Goal: Register for event/course

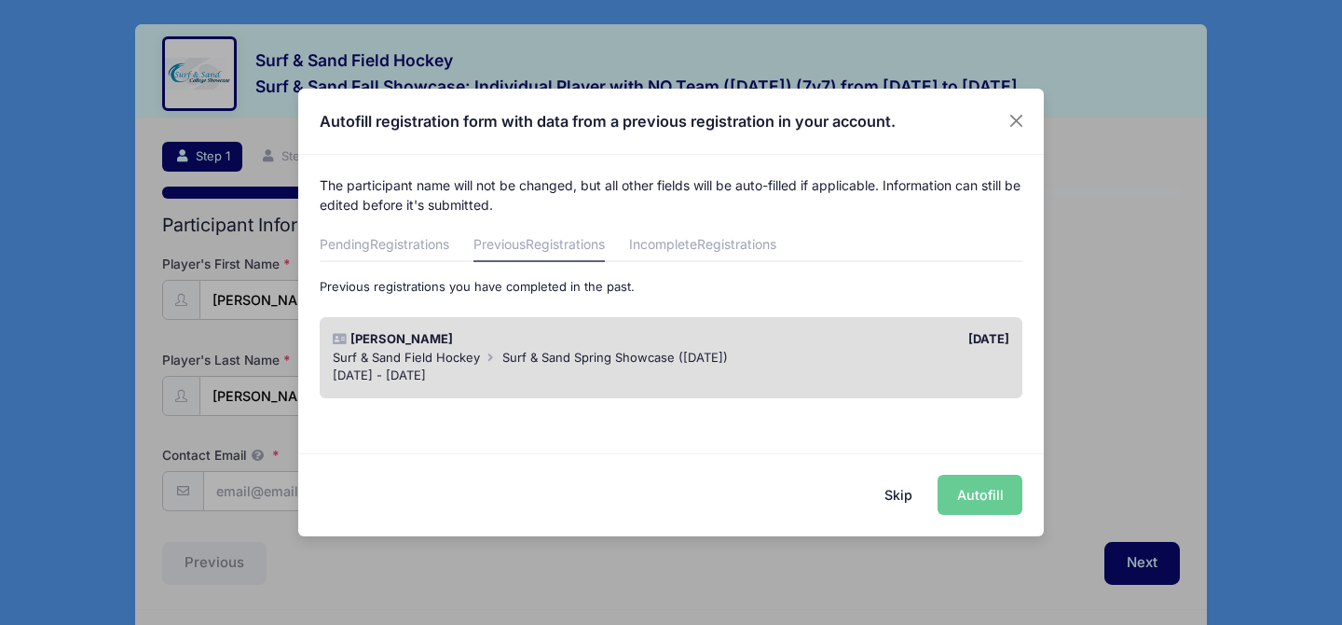
click at [998, 485] on div "Skip Autofill" at bounding box center [671, 494] width 746 height 83
click at [721, 300] on div "Previous registrations you have completed in the past. [PERSON_NAME] [DATE] Sur…" at bounding box center [672, 343] width 704 height 130
click at [646, 378] on div "[DATE] - [DATE]" at bounding box center [672, 375] width 678 height 19
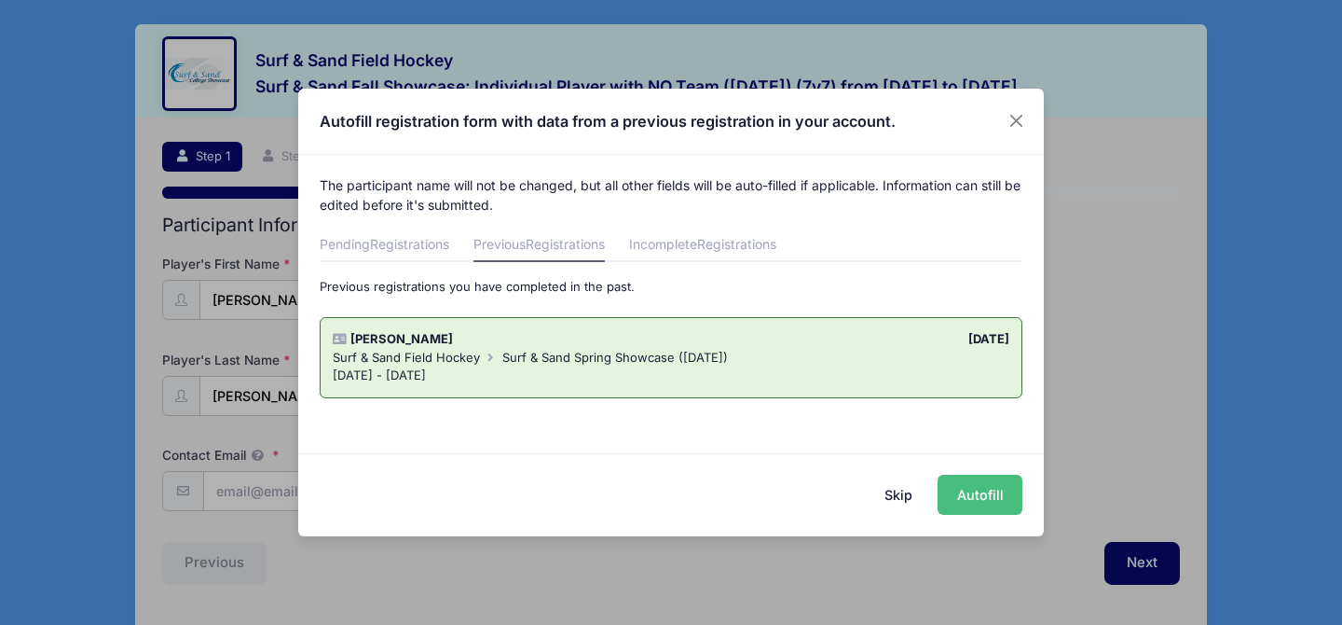
click at [991, 495] on button "Autofill" at bounding box center [980, 494] width 85 height 40
type input "[EMAIL_ADDRESS][PERSON_NAME][DOMAIN_NAME]"
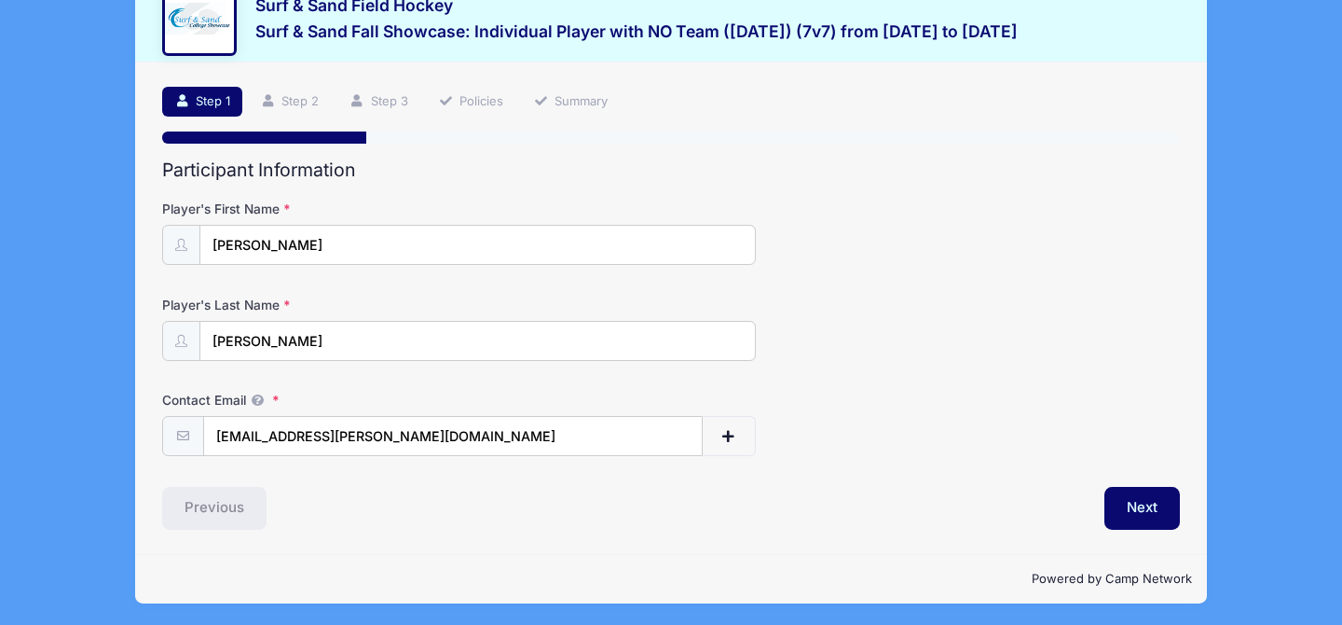
scroll to position [54, 0]
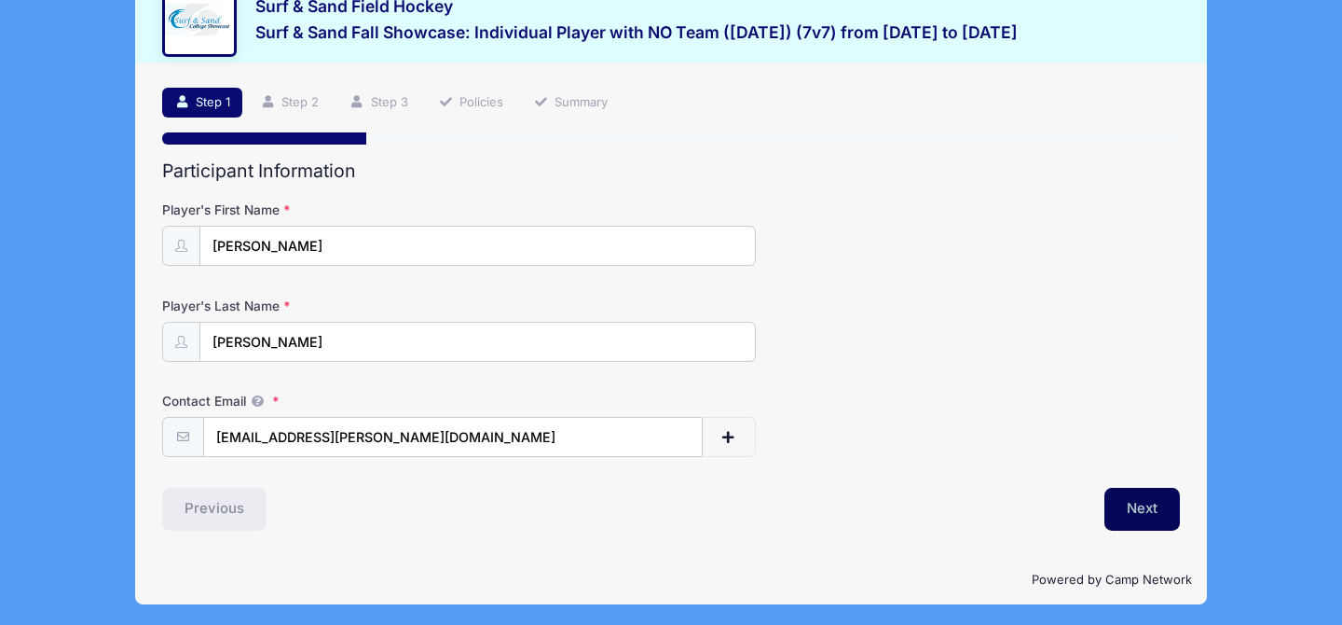
click at [1158, 502] on button "Next" at bounding box center [1143, 509] width 76 height 43
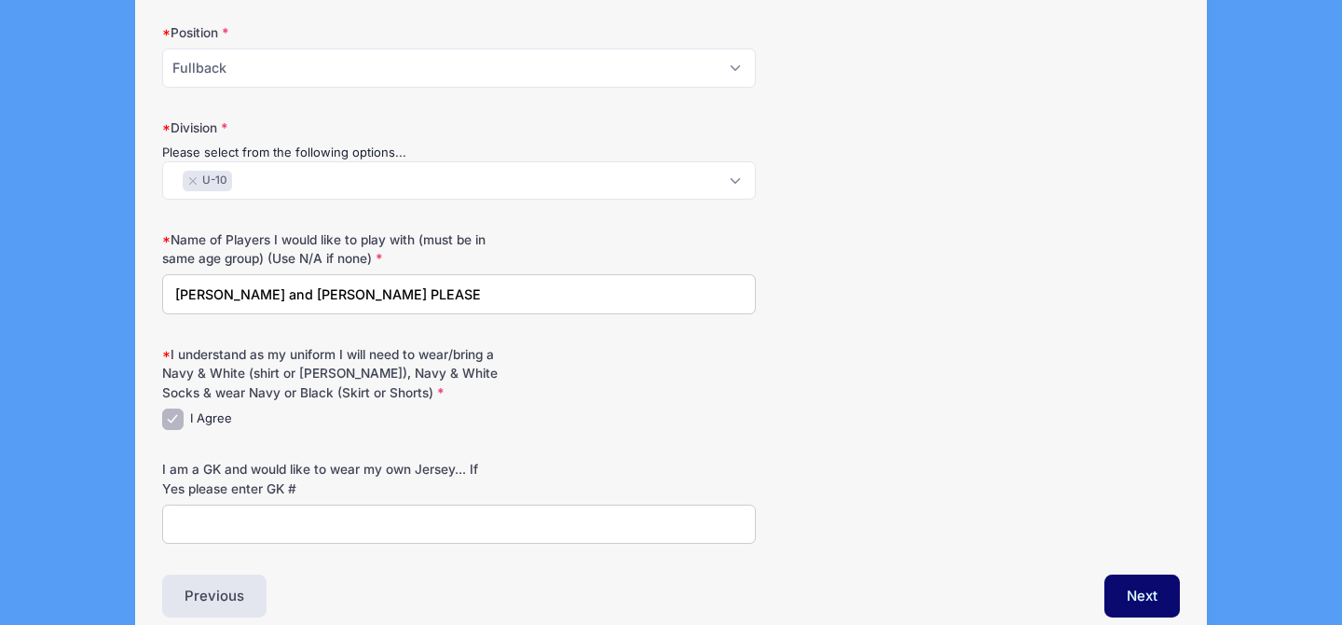
scroll to position [2022, 0]
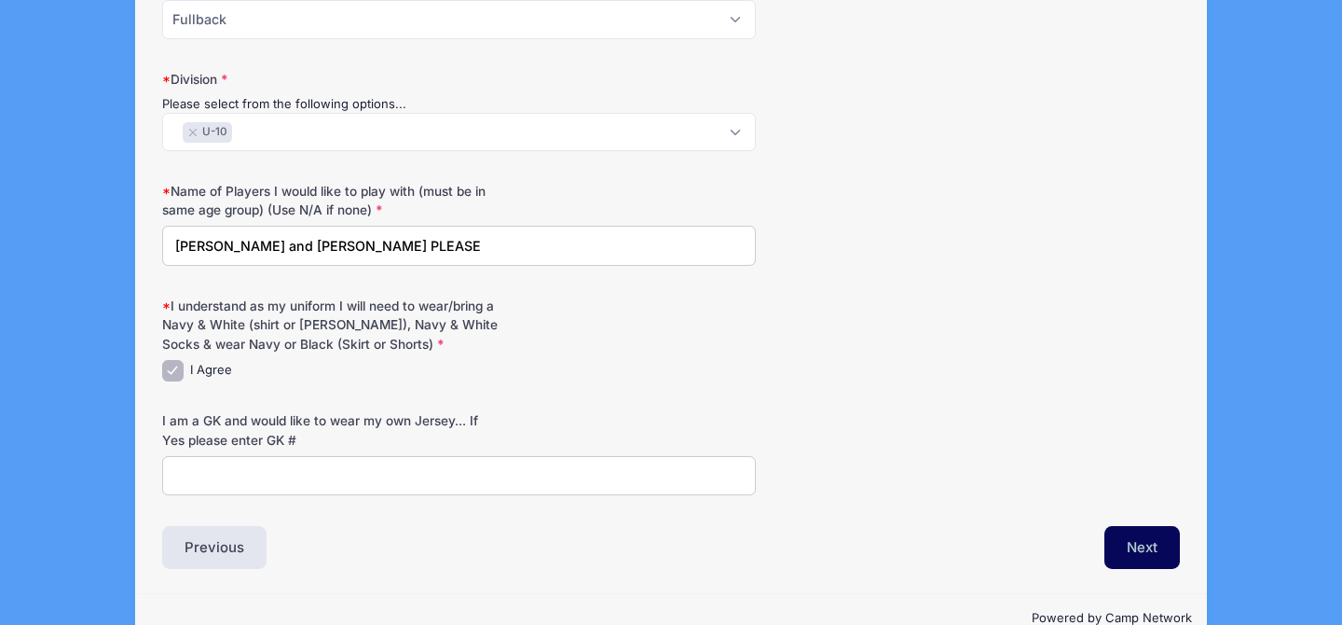
click at [1157, 538] on button "Next" at bounding box center [1143, 547] width 76 height 43
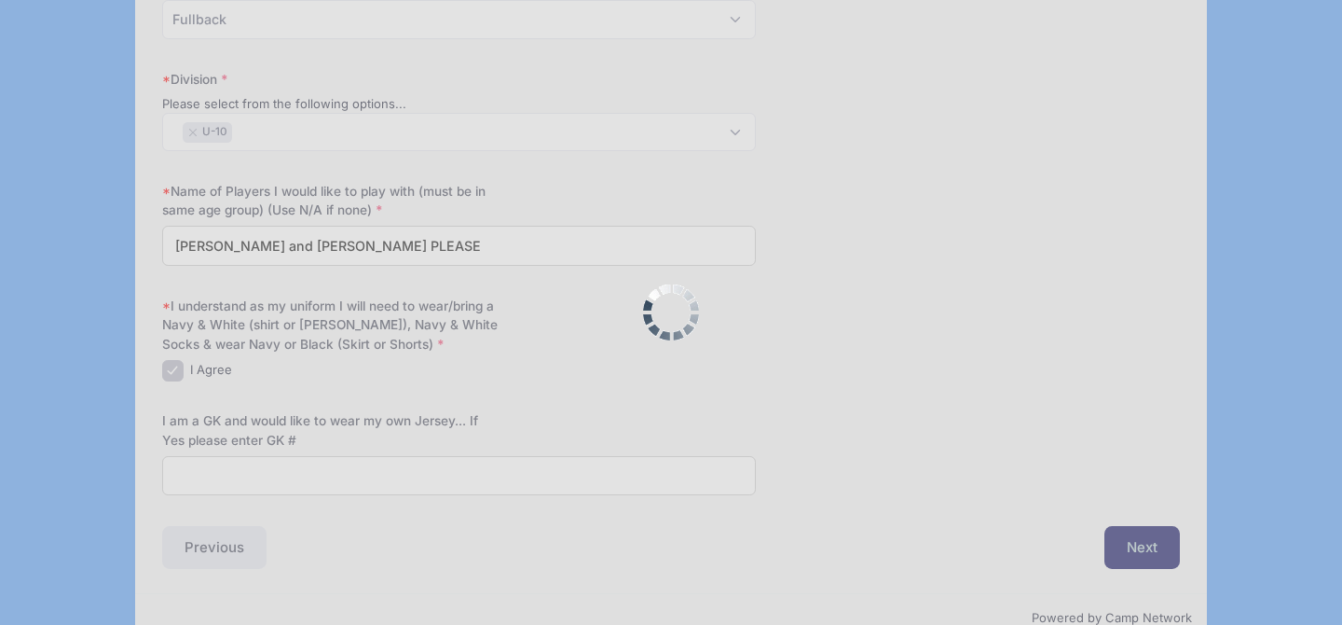
scroll to position [0, 0]
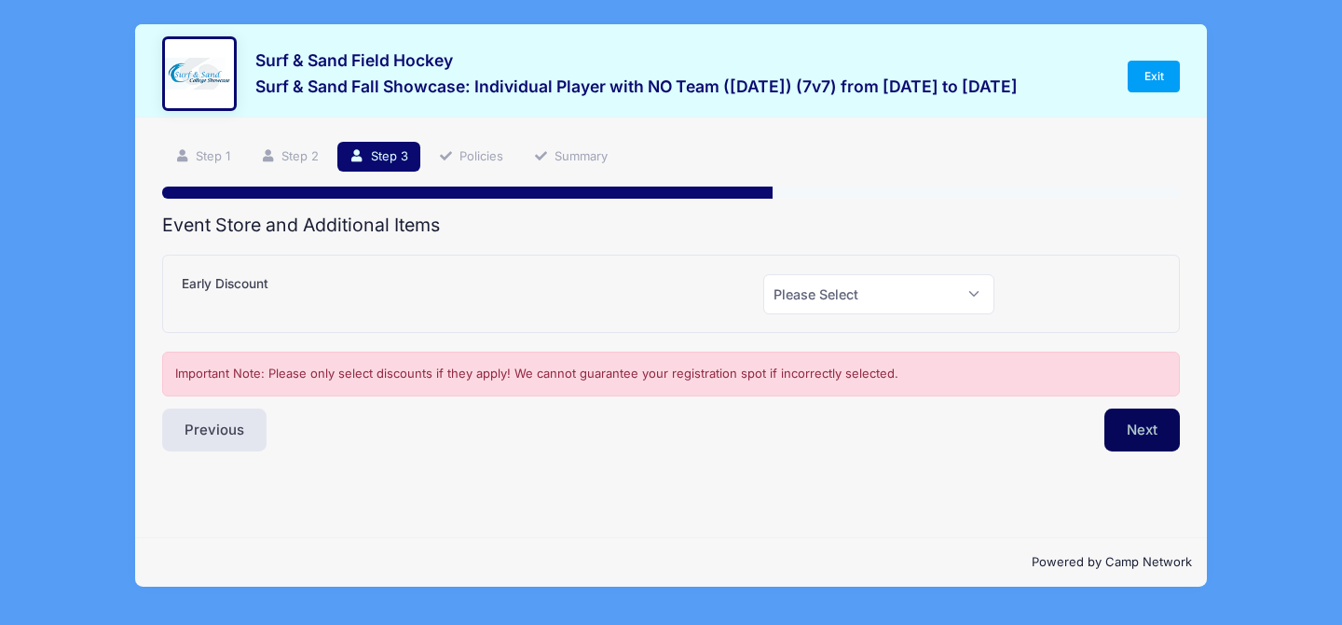
click at [1147, 427] on button "Next" at bounding box center [1143, 429] width 76 height 43
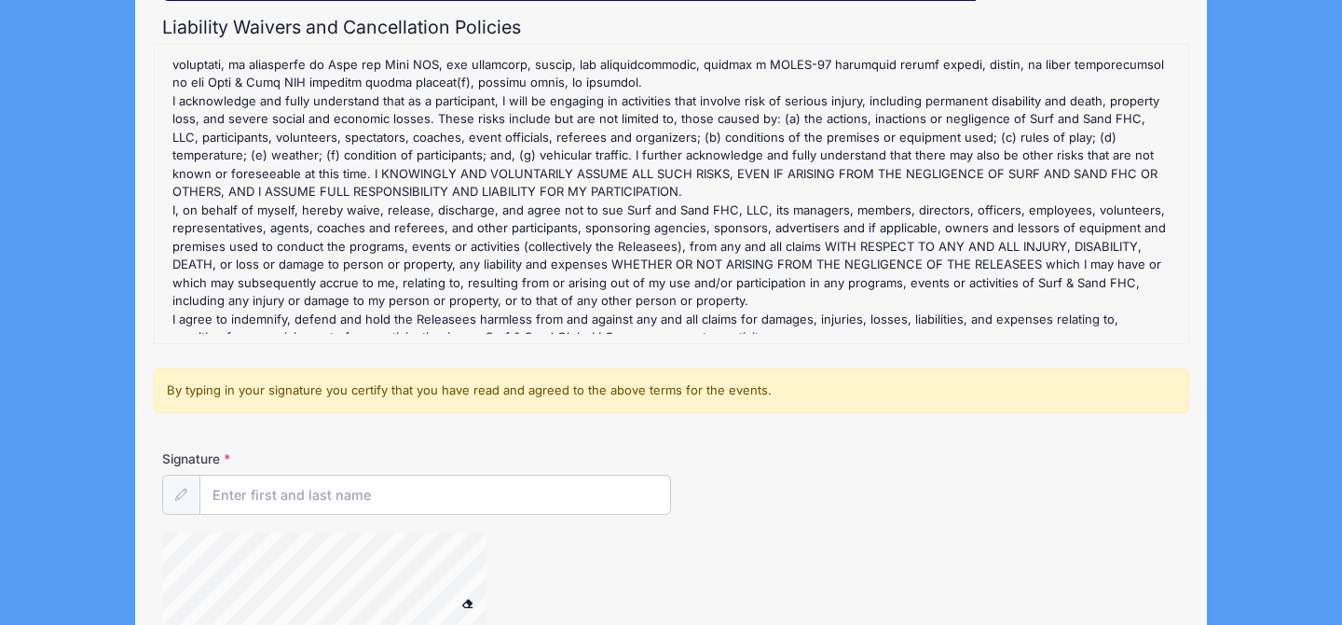
scroll to position [199, 0]
click at [559, 510] on input "Signature" at bounding box center [435, 494] width 470 height 40
type input "J"
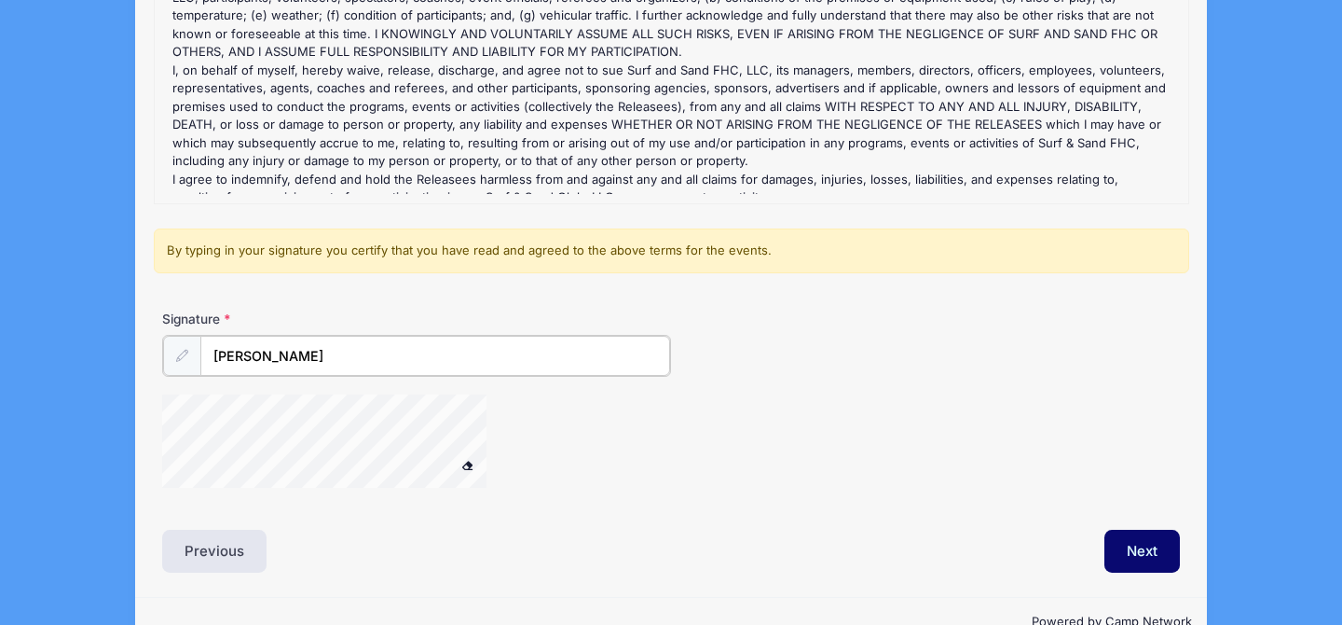
scroll to position [374, 0]
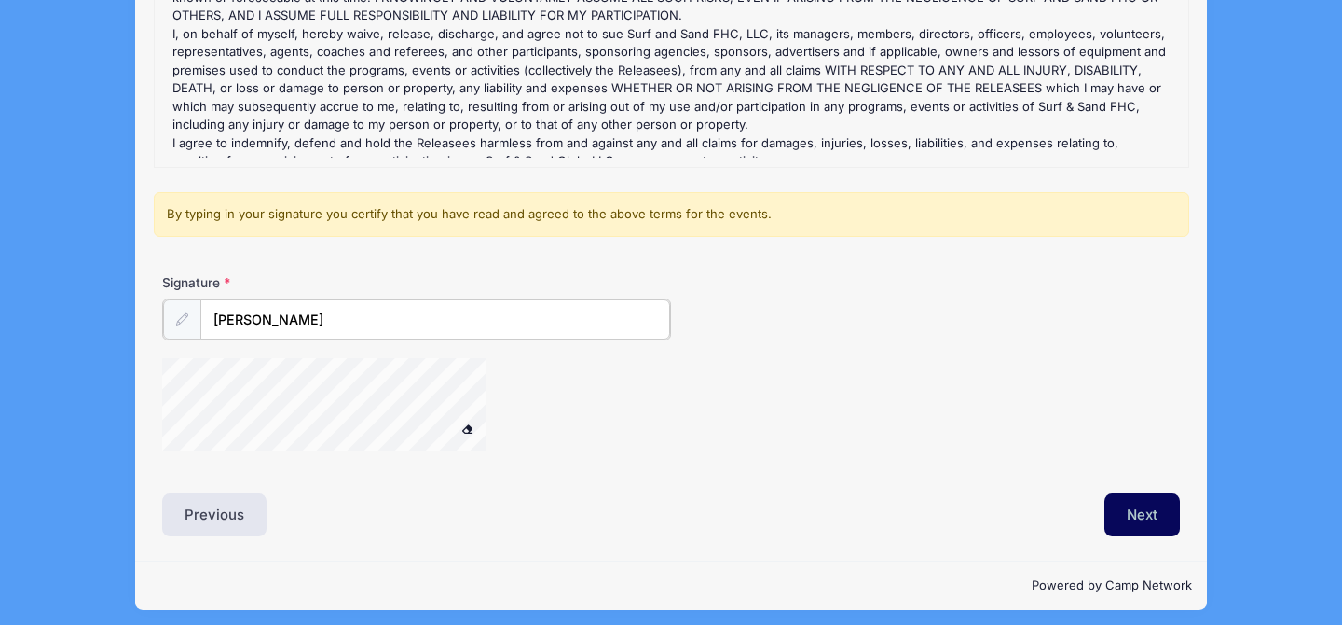
type input "[PERSON_NAME]"
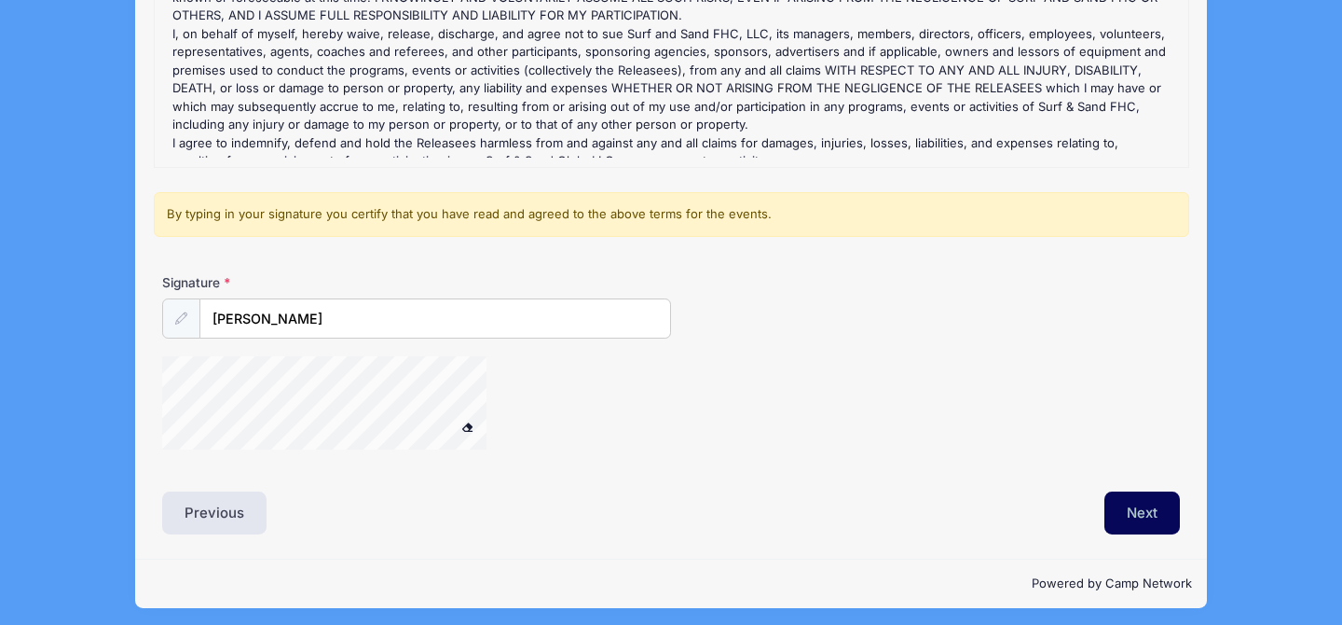
click at [1148, 500] on button "Next" at bounding box center [1143, 512] width 76 height 43
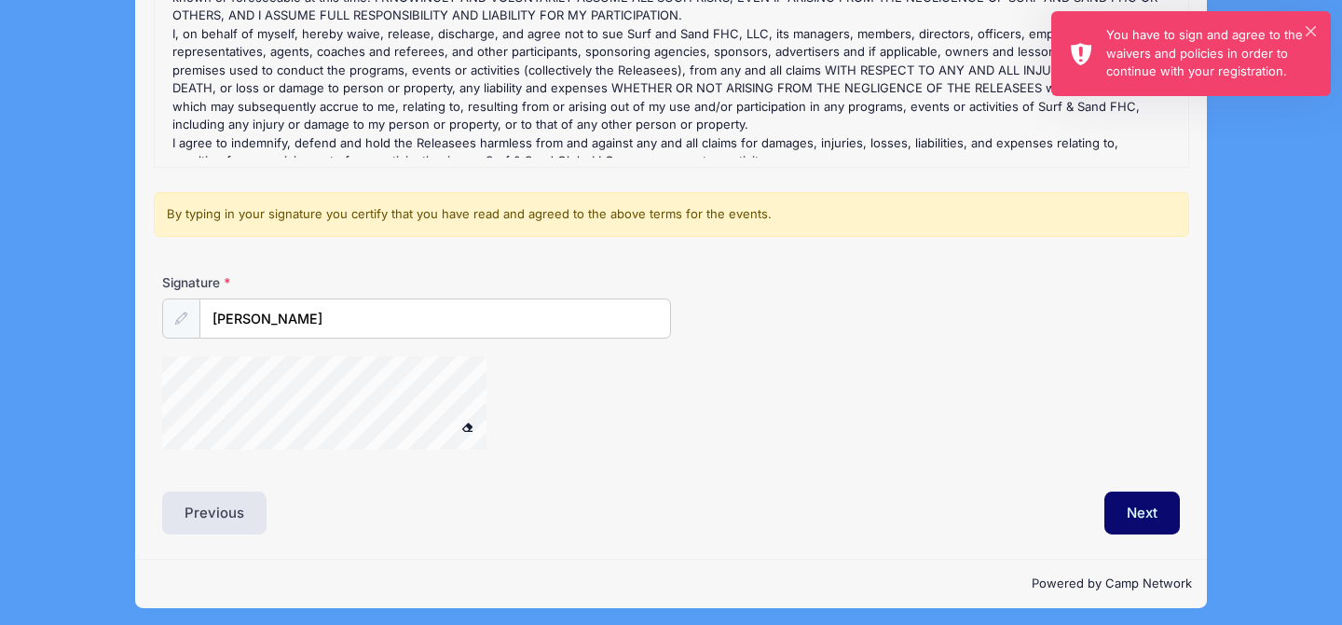
click at [1157, 54] on div "You have to sign and agree to the waivers and policies in order to continue wit…" at bounding box center [1211, 53] width 210 height 55
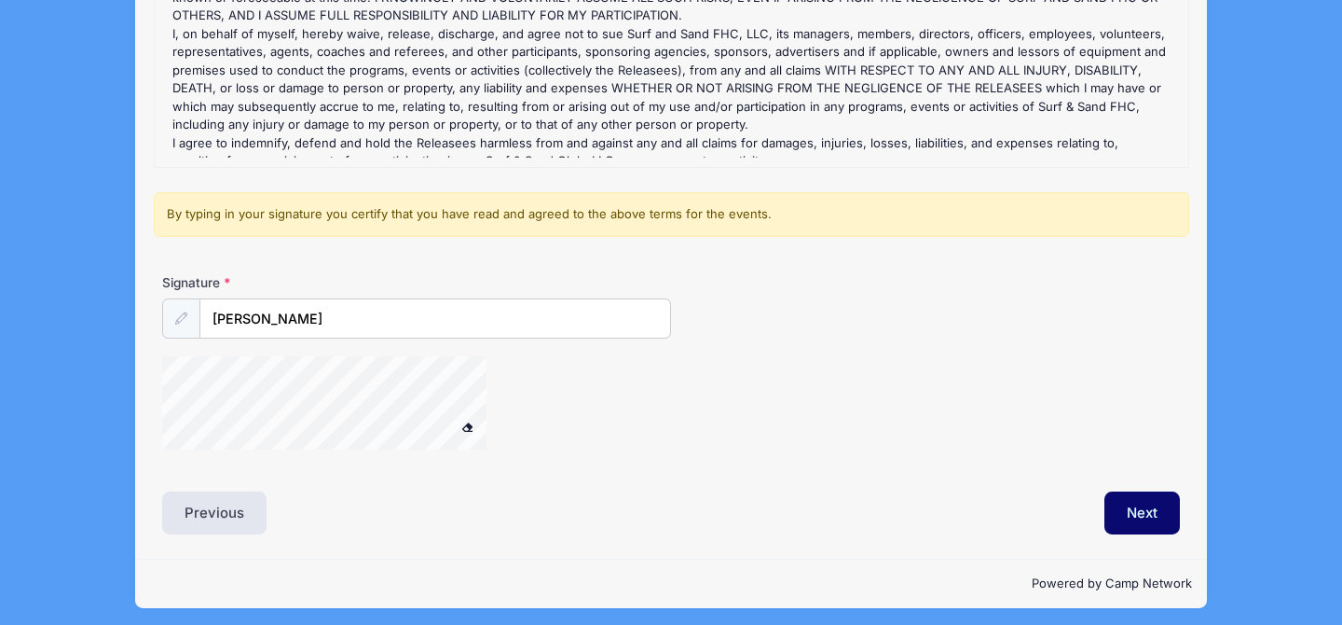
click at [162, 493] on div "Liability Waivers and Cancellation Policies Surf & Sand Fall Showcase: Individu…" at bounding box center [671, 188] width 1018 height 694
click at [501, 350] on div "Signature [PERSON_NAME]" at bounding box center [672, 370] width 1036 height 194
click at [1157, 505] on button "Next" at bounding box center [1143, 512] width 76 height 43
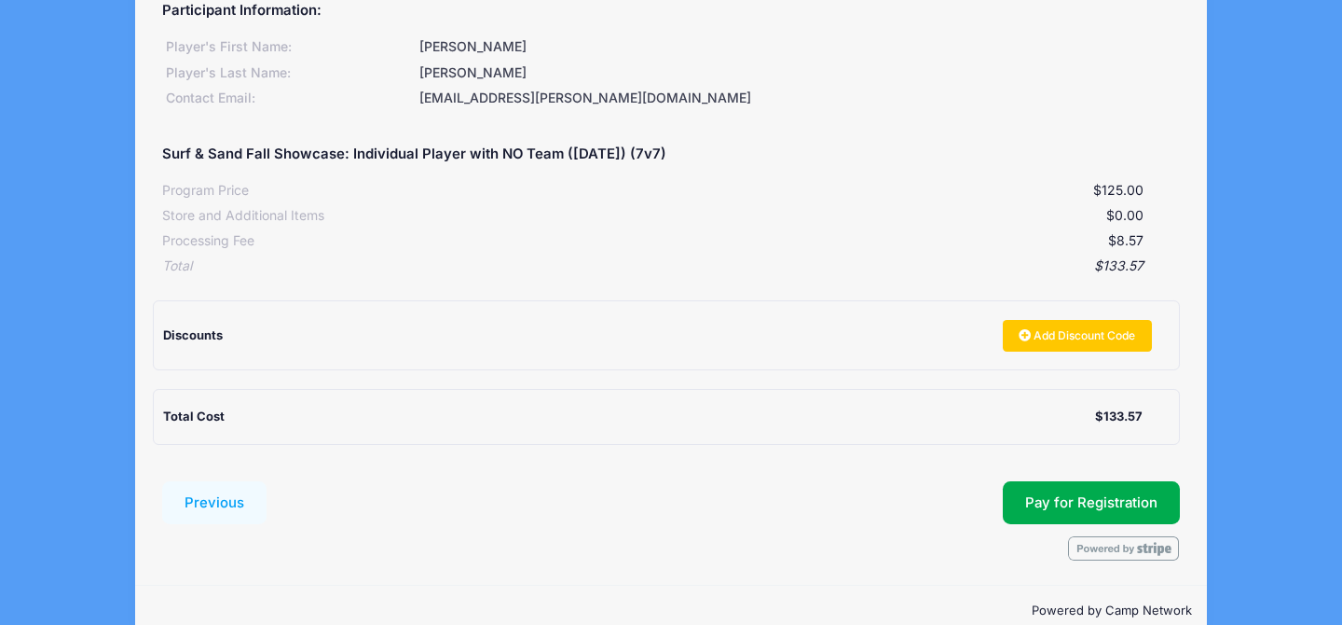
scroll to position [254, 0]
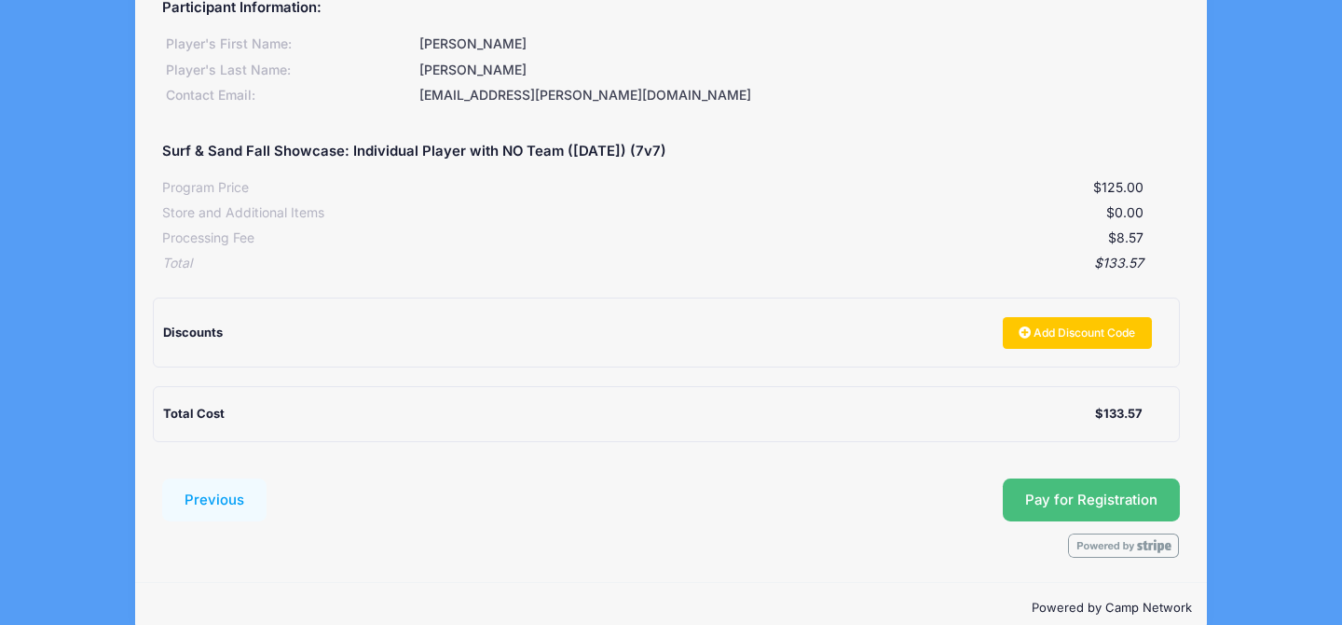
click at [1066, 478] on button "Pay for Registration" at bounding box center [1091, 499] width 177 height 43
